Goal: Information Seeking & Learning: Learn about a topic

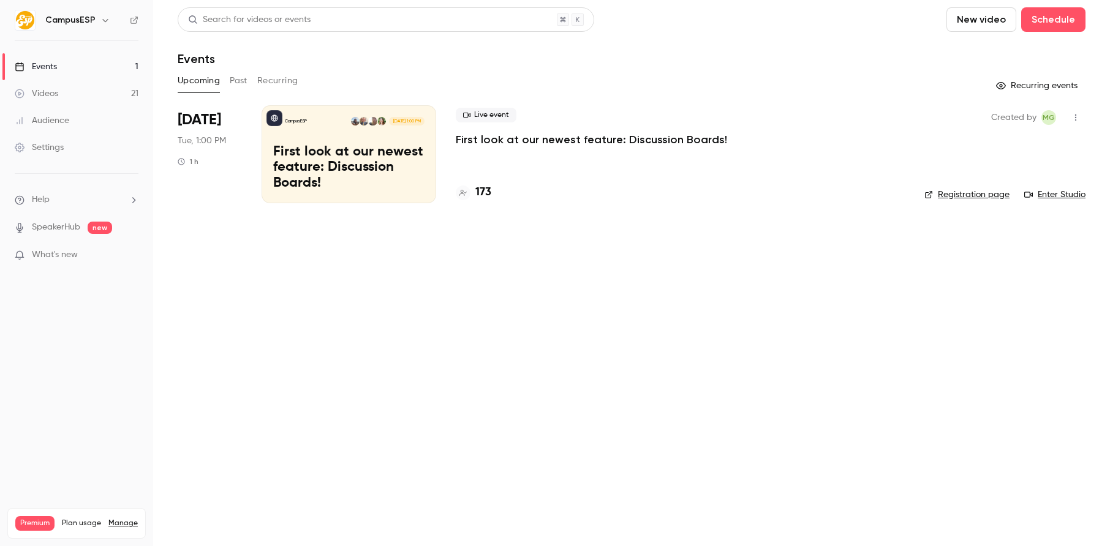
click at [78, 90] on link "Videos 21" at bounding box center [76, 93] width 153 height 27
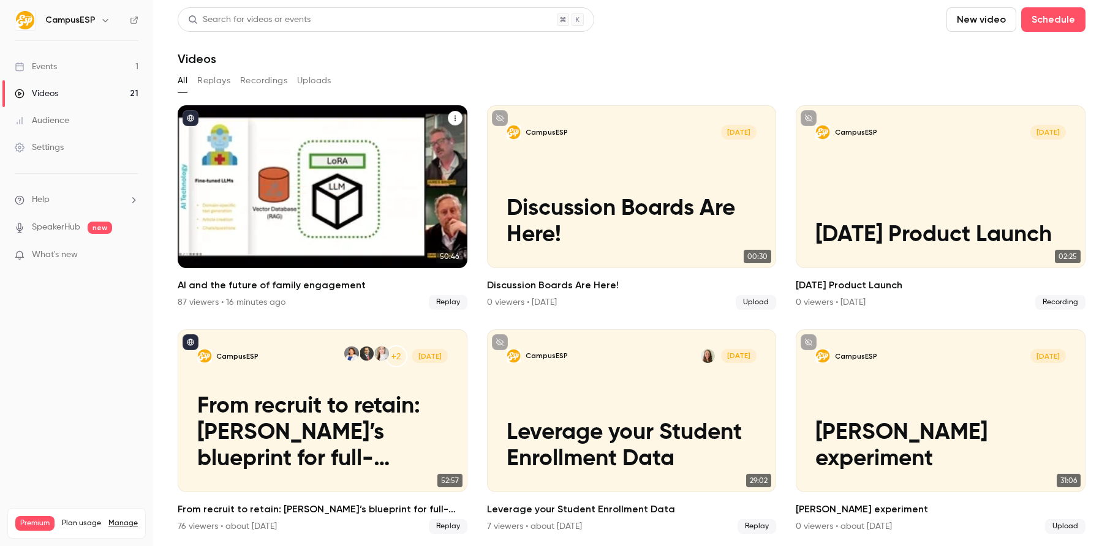
click at [355, 284] on h2 "AI and the future of family engagement" at bounding box center [323, 285] width 290 height 15
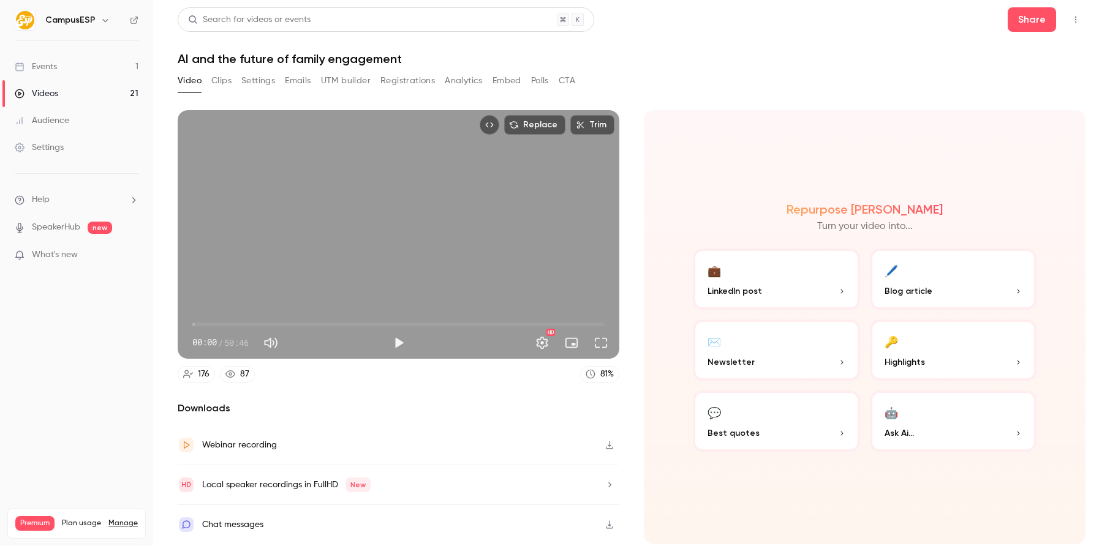
click at [464, 84] on button "Analytics" at bounding box center [464, 81] width 38 height 20
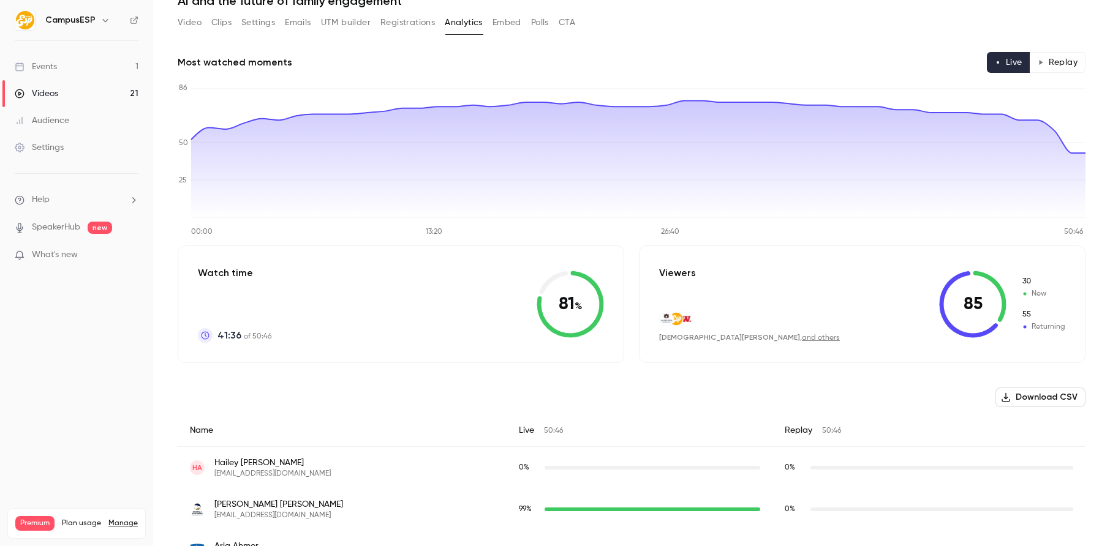
scroll to position [48, 0]
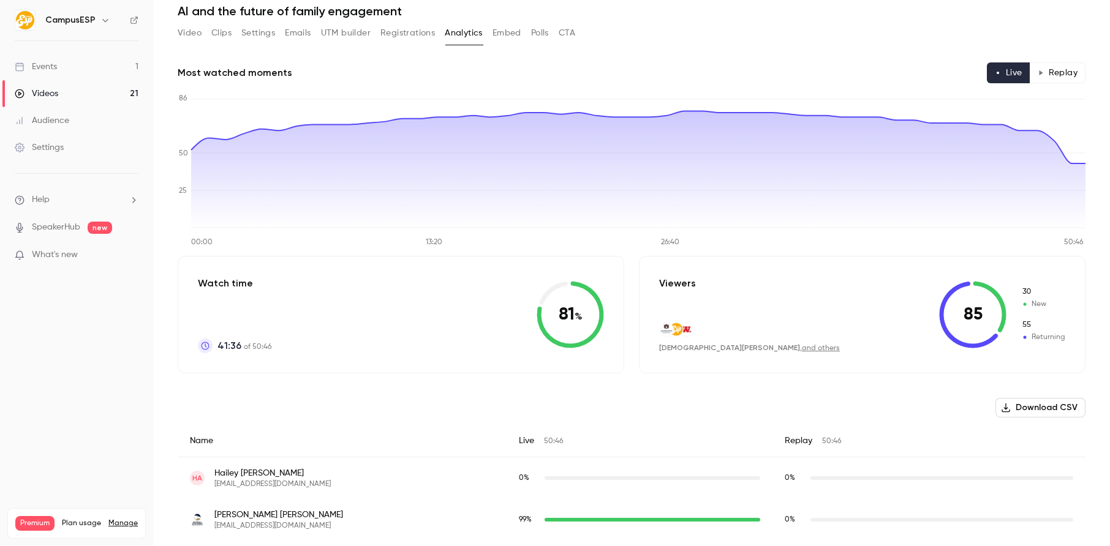
click at [544, 37] on button "Polls" at bounding box center [540, 33] width 18 height 20
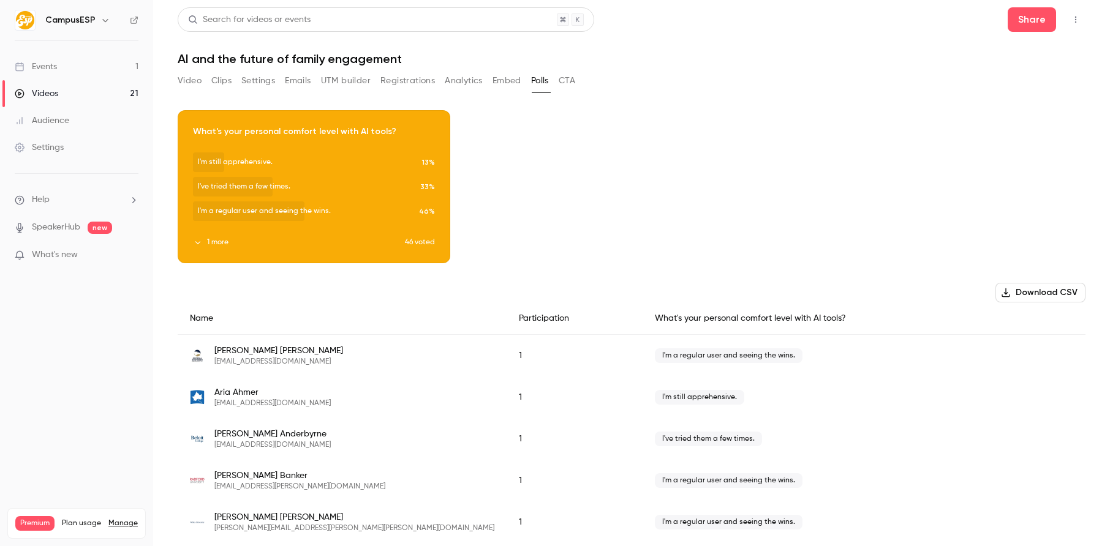
click at [568, 80] on button "CTA" at bounding box center [567, 81] width 17 height 20
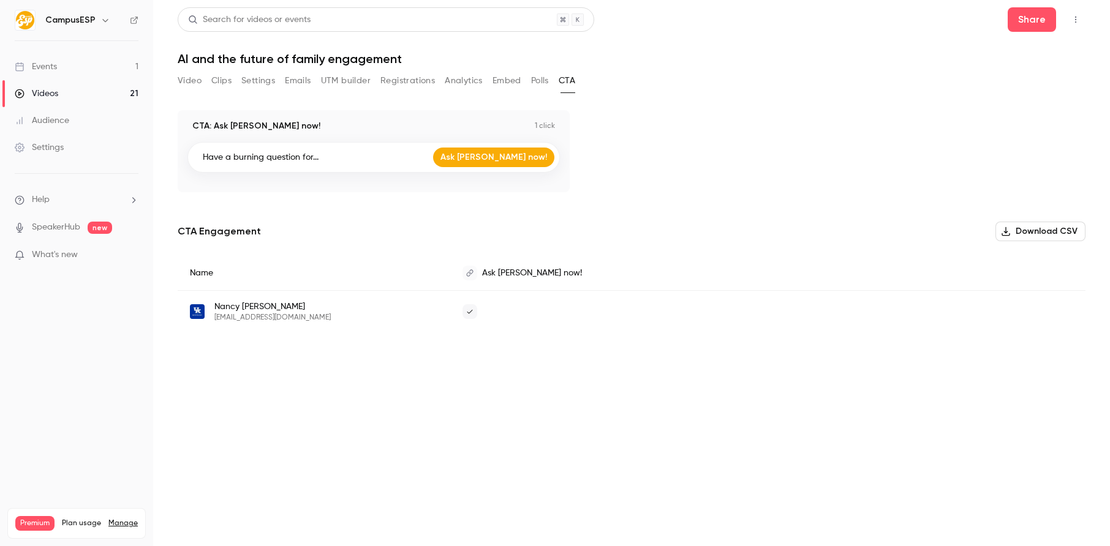
click at [462, 85] on button "Analytics" at bounding box center [464, 81] width 38 height 20
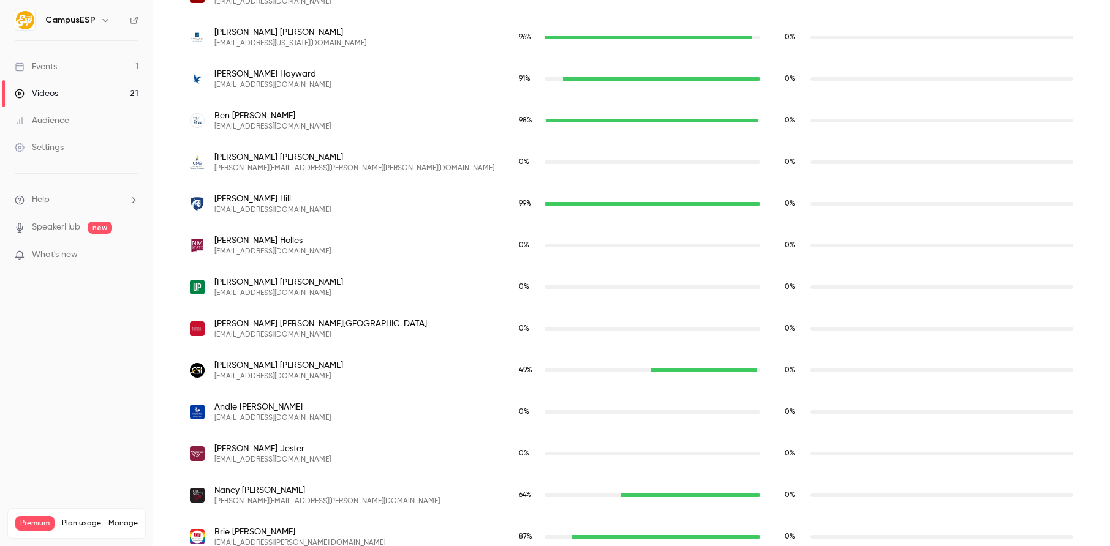
scroll to position [3319, 0]
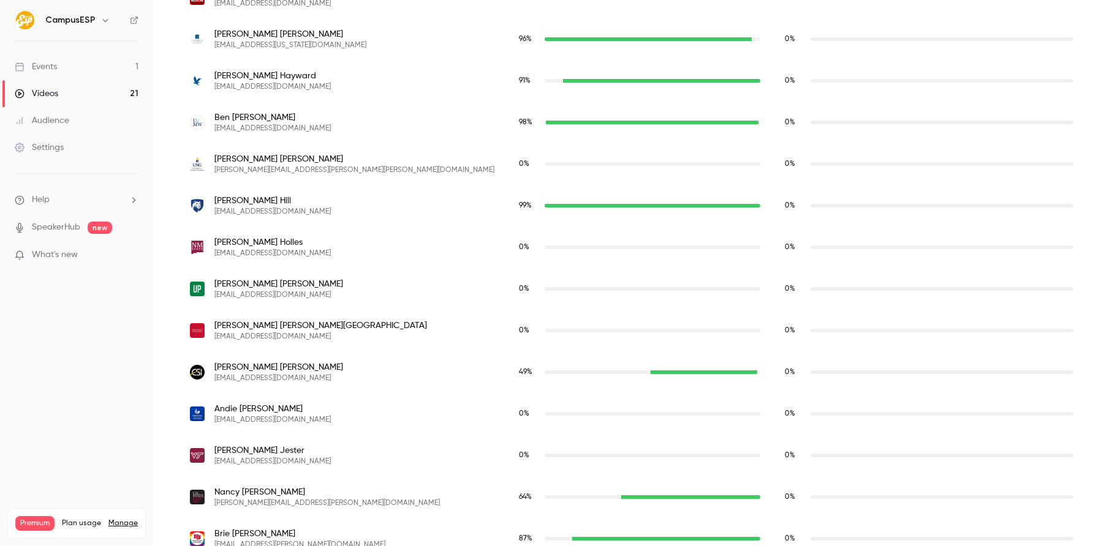
click at [99, 61] on link "Events 1" at bounding box center [76, 66] width 153 height 27
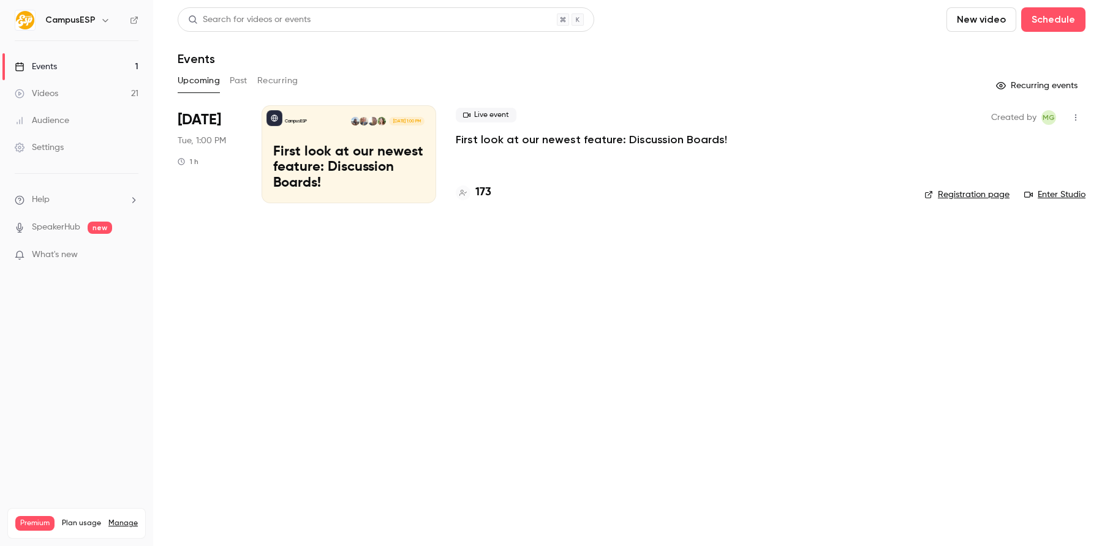
click at [347, 158] on p "First look at our newest feature: Discussion Boards!" at bounding box center [348, 168] width 151 height 47
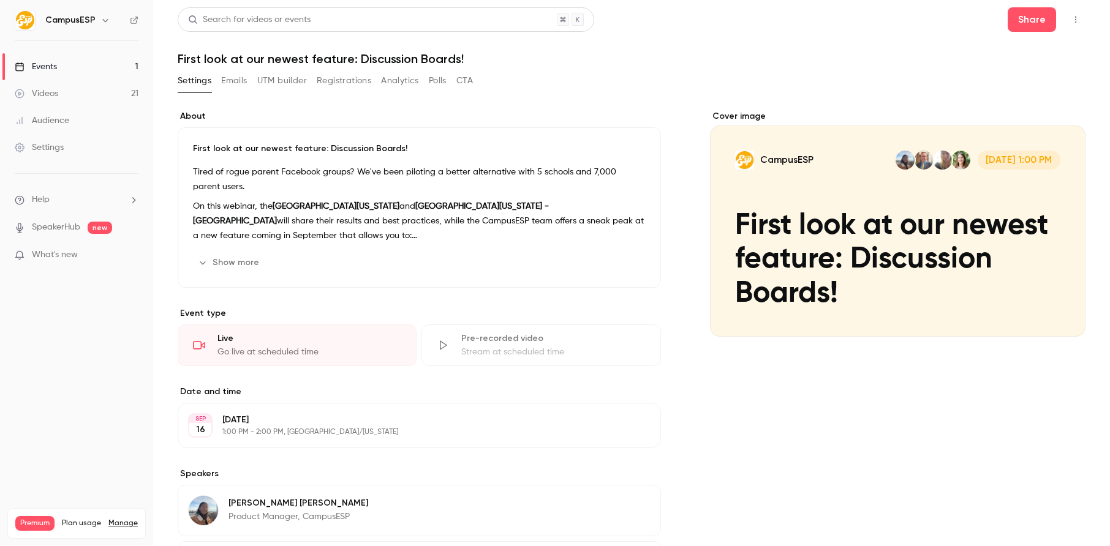
click at [346, 85] on button "Registrations" at bounding box center [344, 81] width 55 height 20
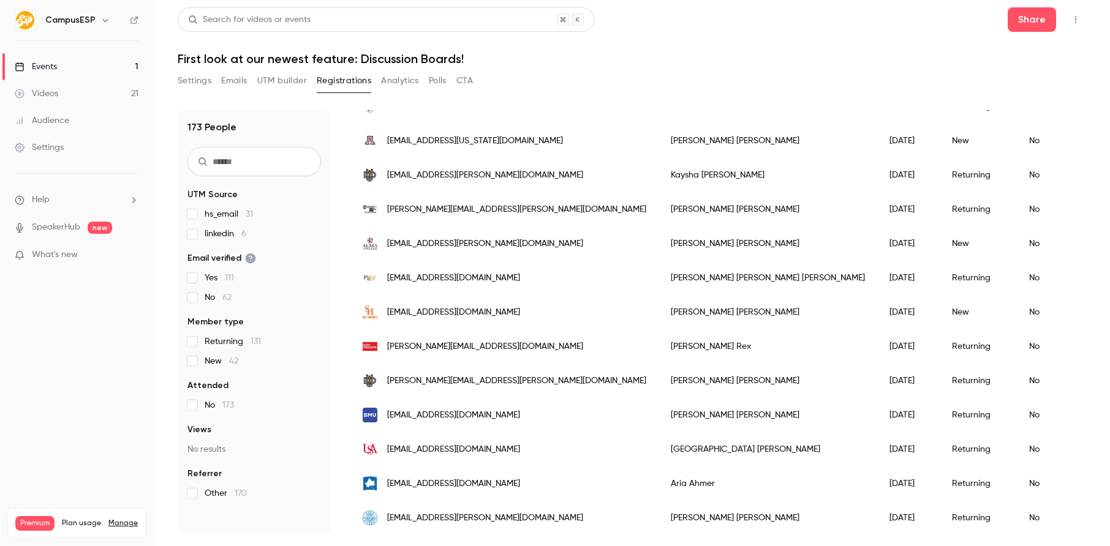
scroll to position [1408, 0]
